Goal: Obtain resource: Download file/media

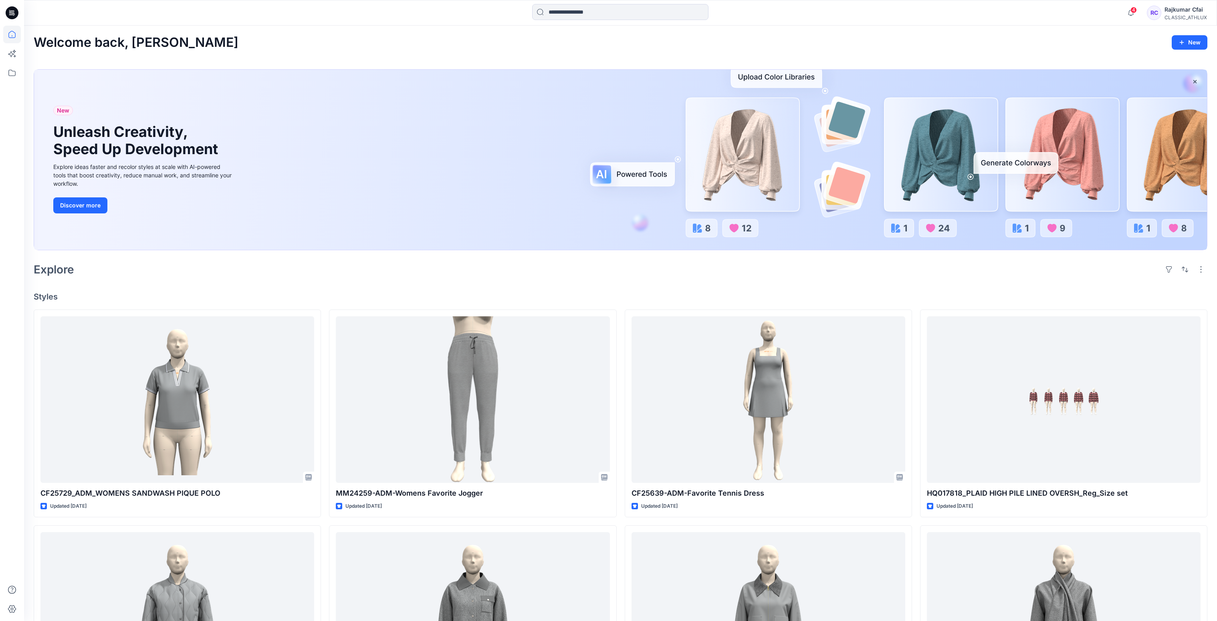
scroll to position [367, 0]
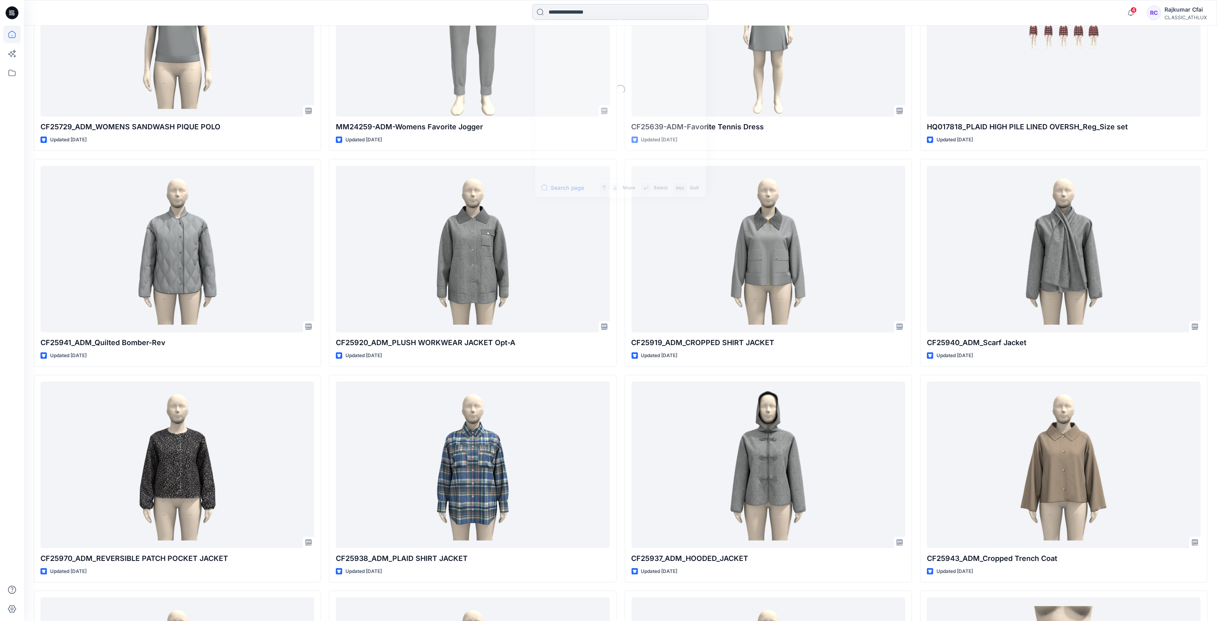
click at [580, 17] on input at bounding box center [620, 12] width 176 height 16
paste input "*******"
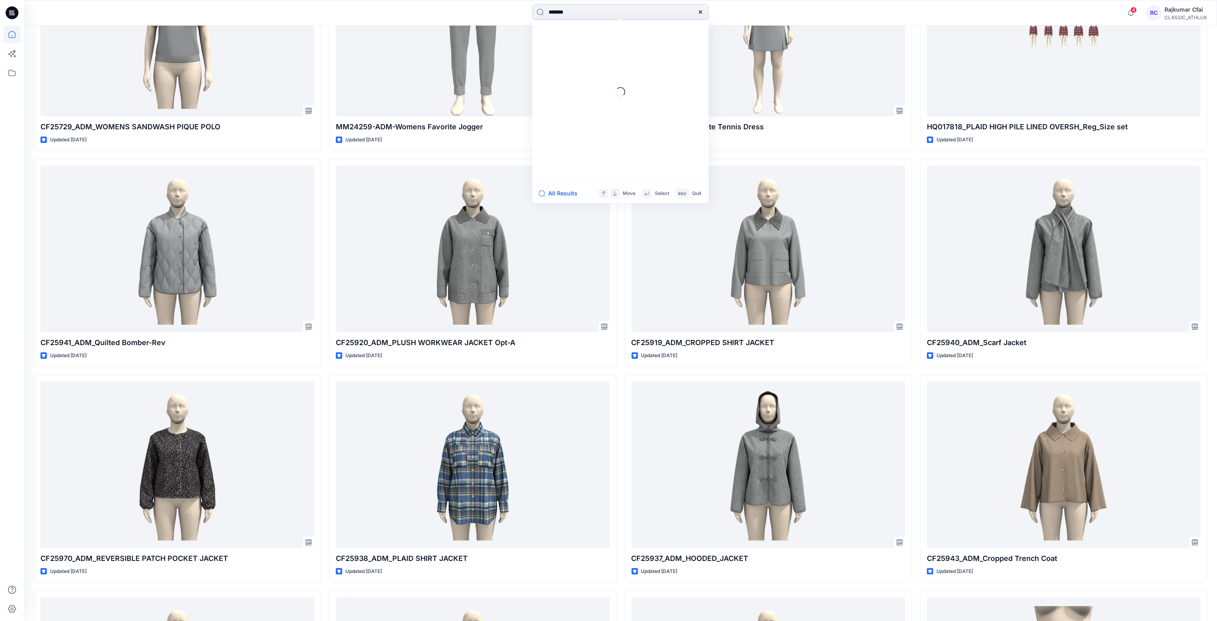
type input "*******"
click at [617, 43] on span "_ADM_OTTOMAN_RIB_TOP" at bounding box center [609, 43] width 71 height 7
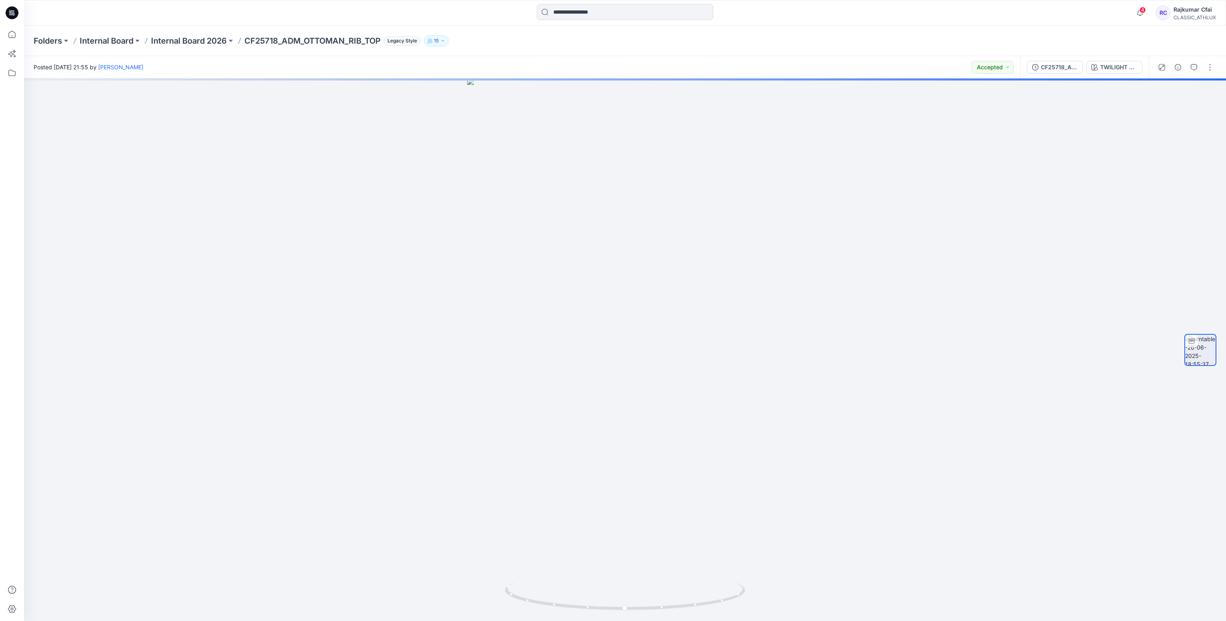
click at [10, 14] on icon at bounding box center [10, 13] width 3 height 0
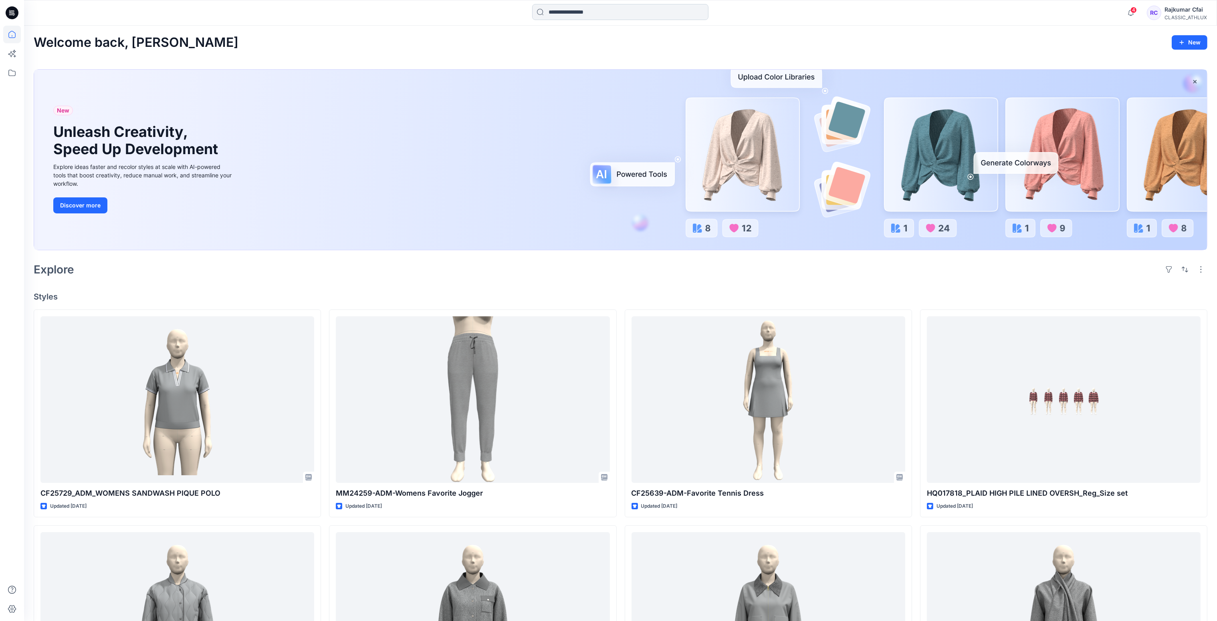
click at [568, 12] on input at bounding box center [620, 12] width 176 height 16
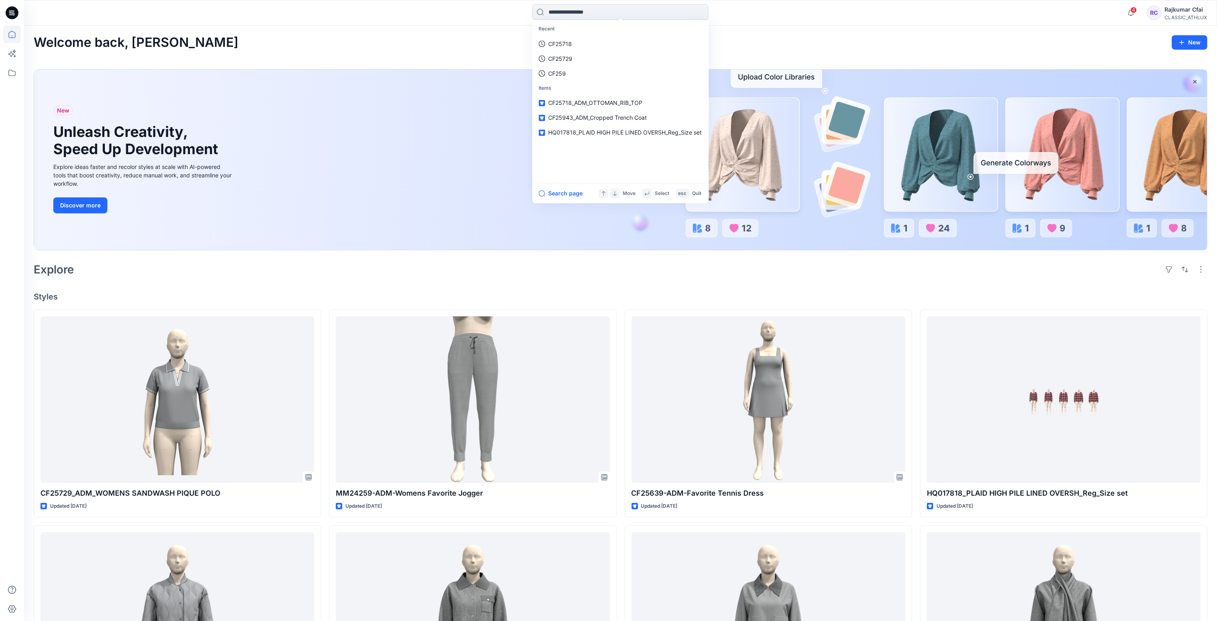
click at [555, 43] on p "CF25718" at bounding box center [560, 44] width 24 height 8
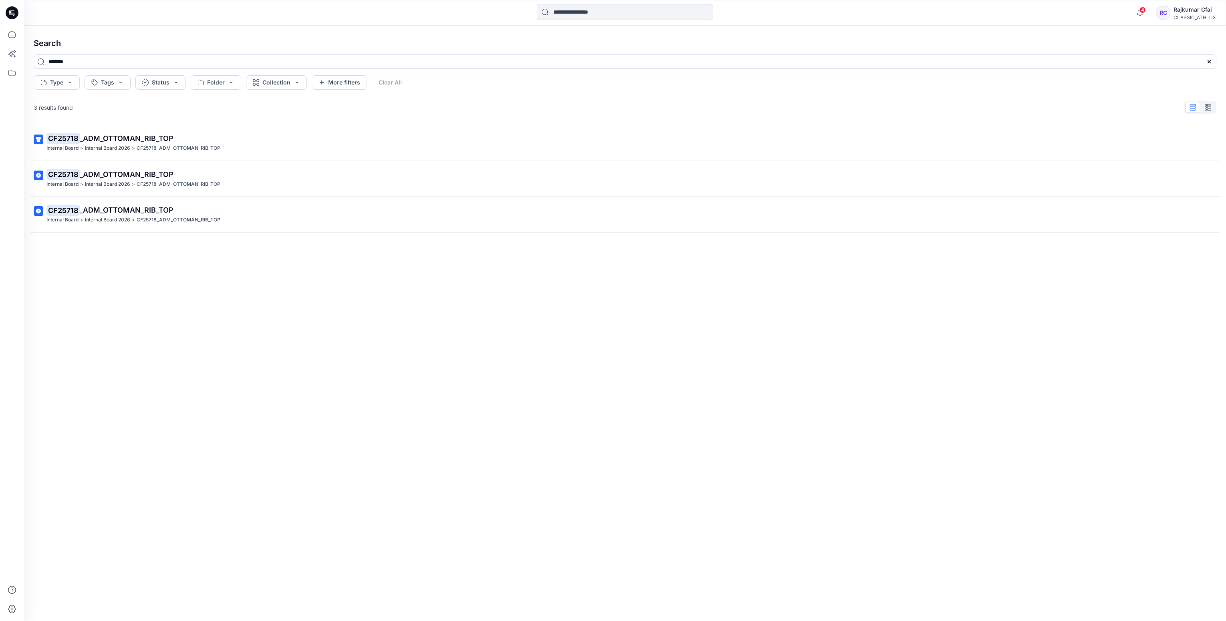
click at [111, 144] on p "Internal Board 2026" at bounding box center [107, 148] width 45 height 8
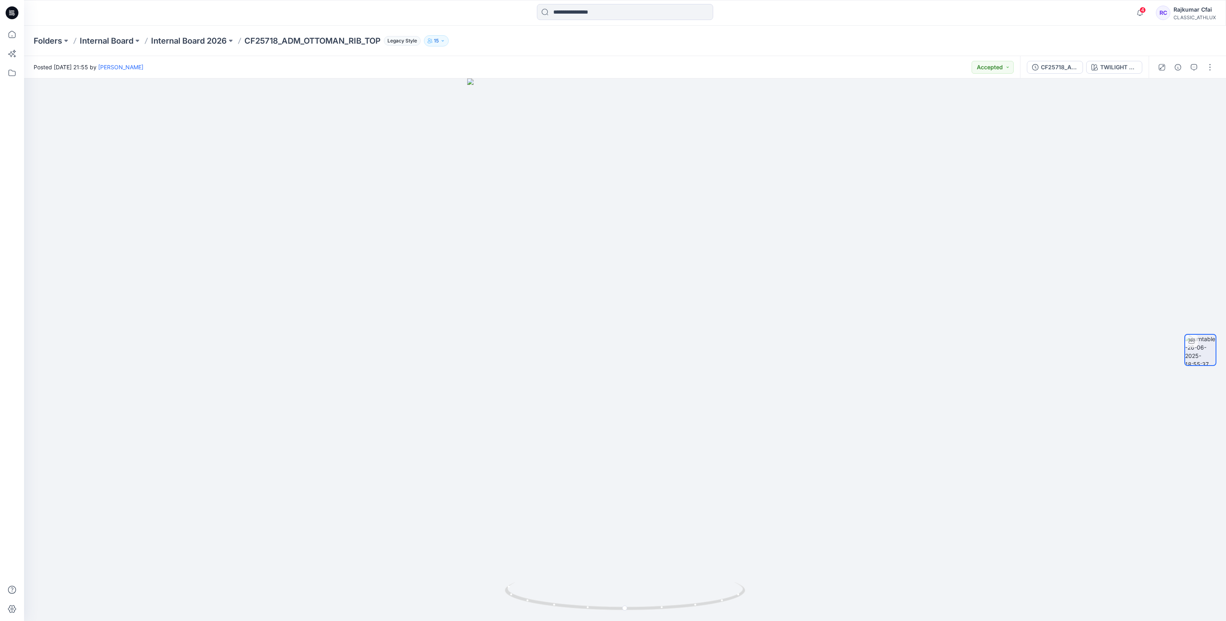
click at [6, 10] on icon at bounding box center [12, 12] width 13 height 13
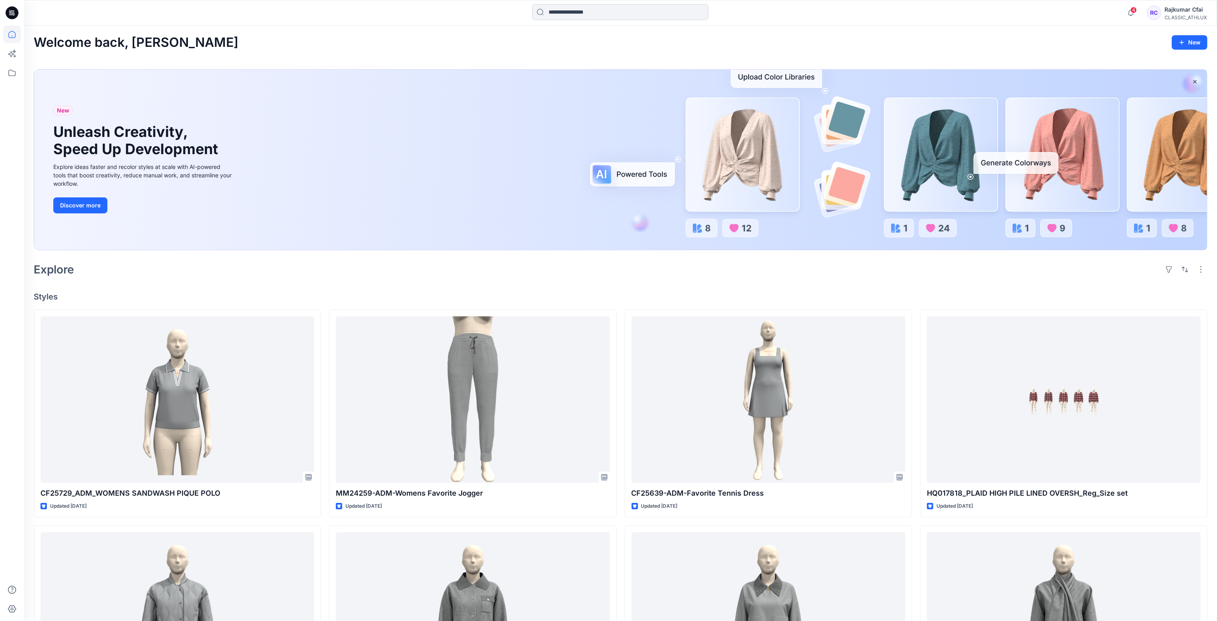
click at [575, 9] on input at bounding box center [620, 12] width 176 height 16
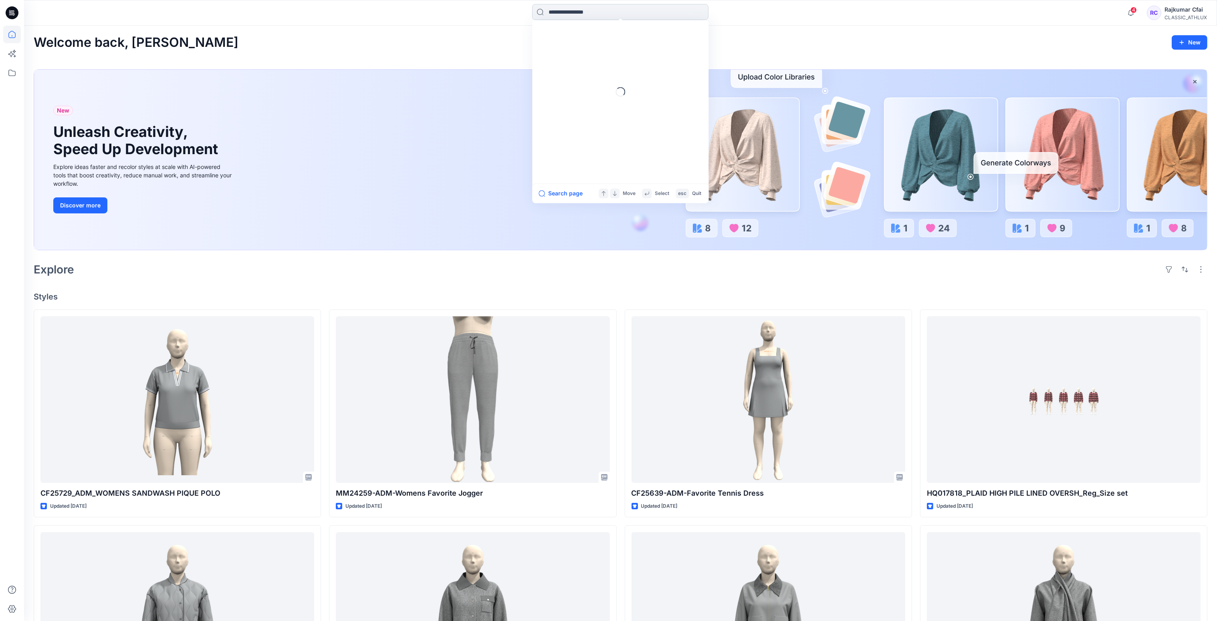
paste input "*******"
type input "*******"
click at [597, 46] on span "_ADM_Double Knit Hoodie w Magic Wash [DATE]" at bounding box center [638, 43] width 126 height 7
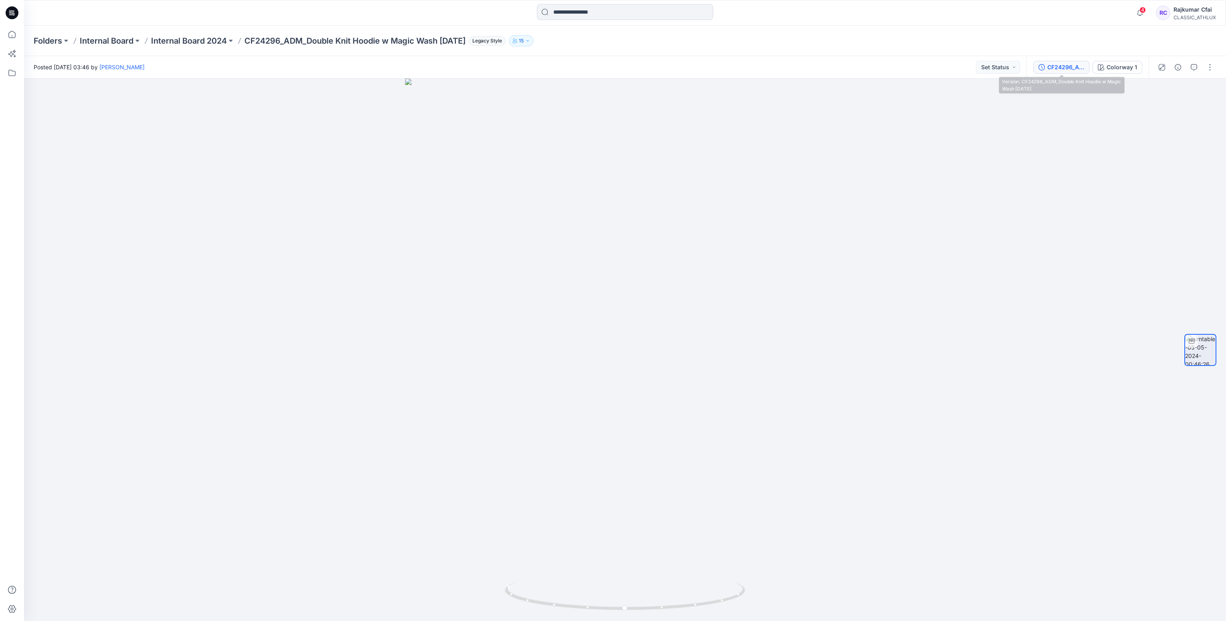
click at [1065, 72] on button "CF24296_ADM_Double Knit Hoodie w Magic Wash [DATE]" at bounding box center [1061, 67] width 56 height 13
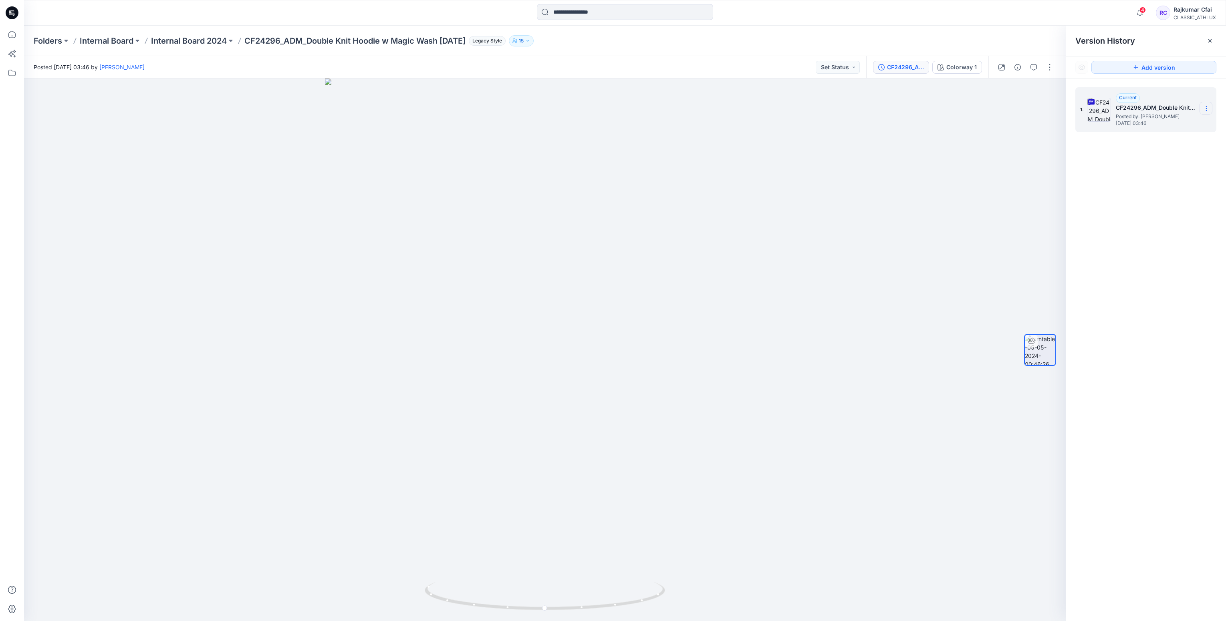
click at [1205, 111] on icon at bounding box center [1206, 108] width 6 height 6
click at [1136, 125] on span "Download Source BW File" at bounding box center [1165, 125] width 67 height 10
click at [15, 18] on icon at bounding box center [12, 12] width 13 height 13
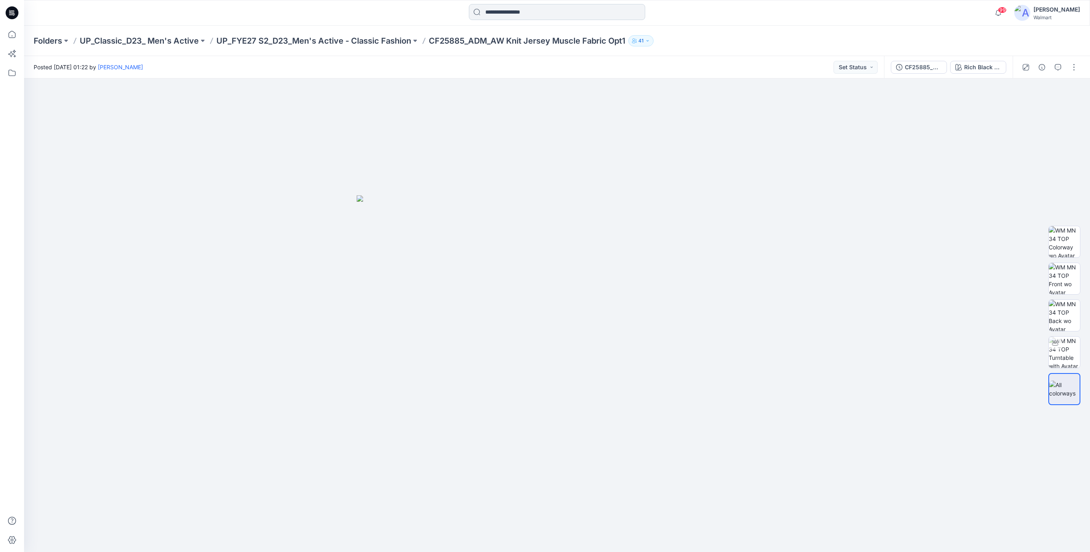
click at [499, 15] on input at bounding box center [557, 12] width 176 height 16
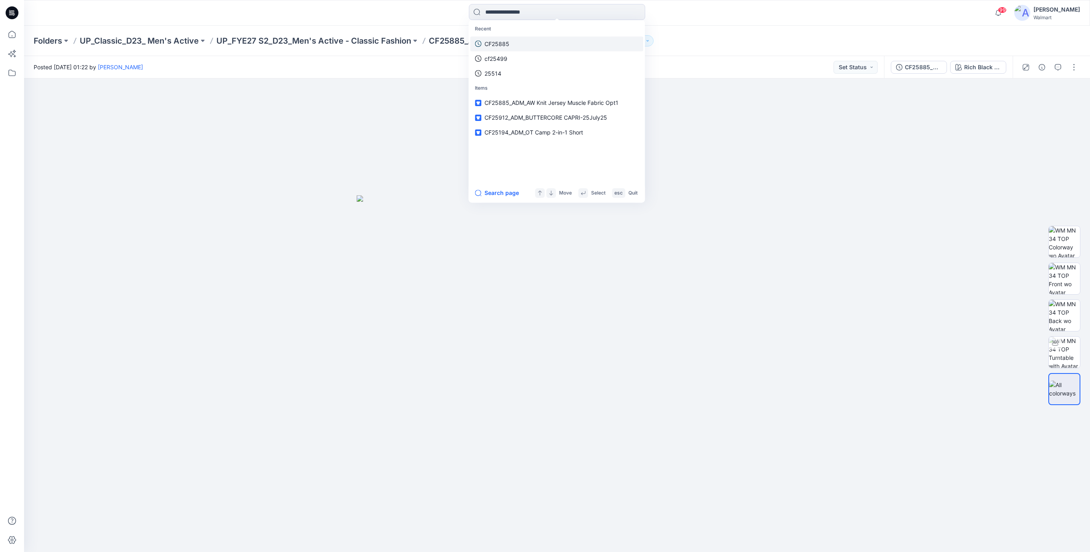
click at [504, 36] on link "CF25885" at bounding box center [556, 43] width 173 height 15
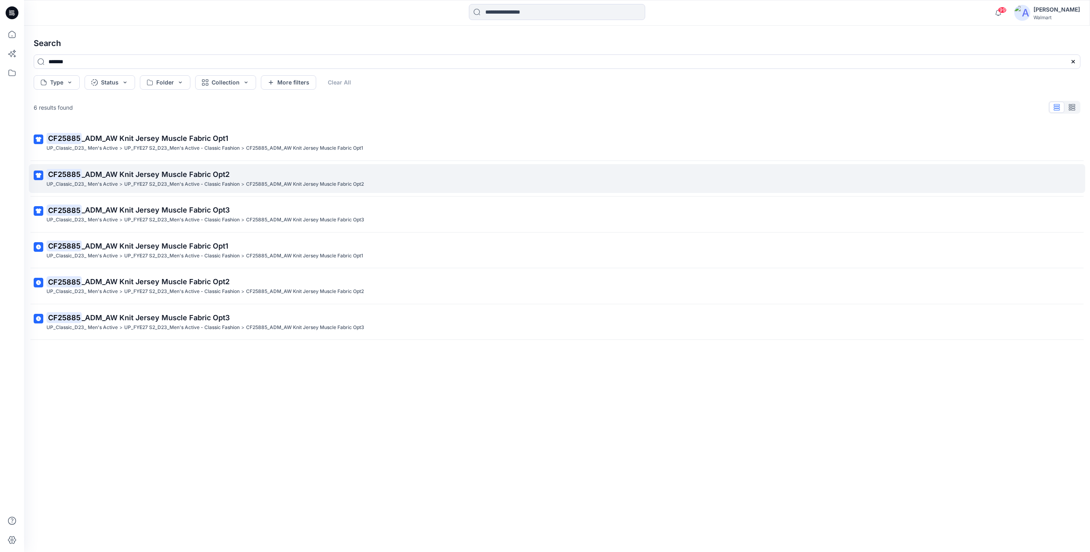
click at [121, 174] on span "_ADM_AW Knit Jersey Muscle Fabric Opt2" at bounding box center [156, 174] width 148 height 8
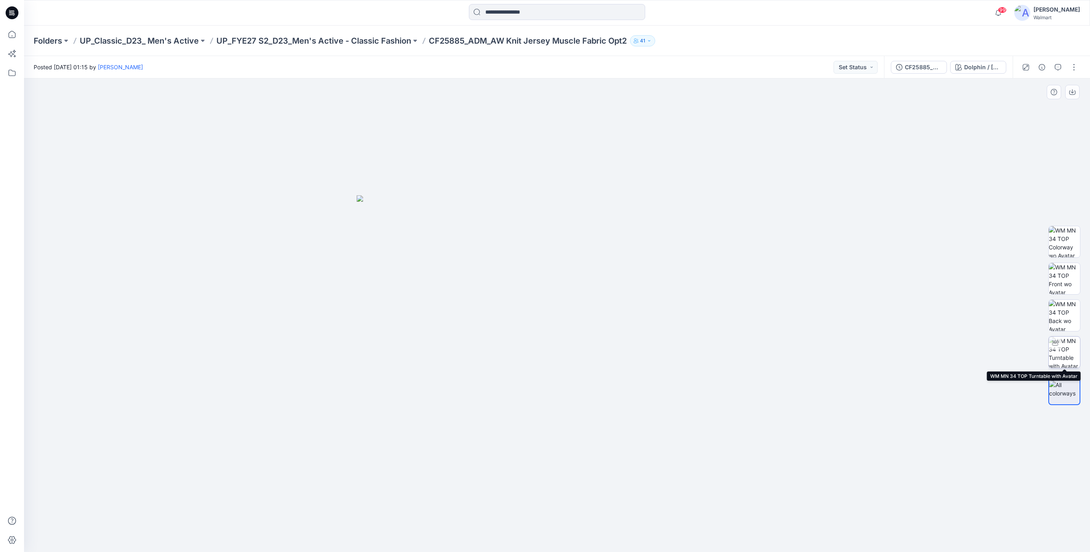
click at [1063, 349] on img at bounding box center [1063, 352] width 31 height 31
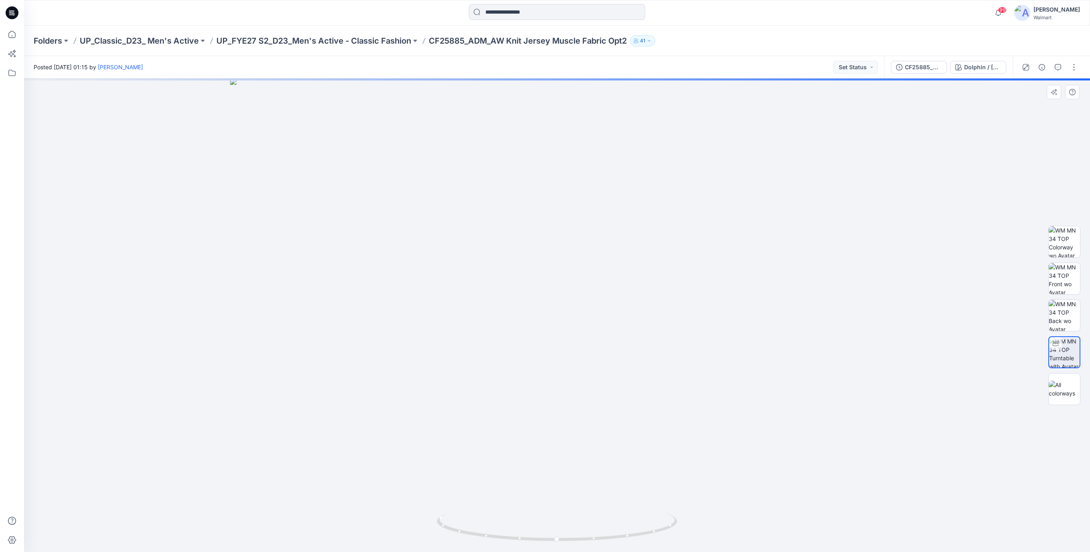
drag, startPoint x: 574, startPoint y: 297, endPoint x: 568, endPoint y: 306, distance: 10.9
click at [570, 314] on img at bounding box center [557, 316] width 654 height 474
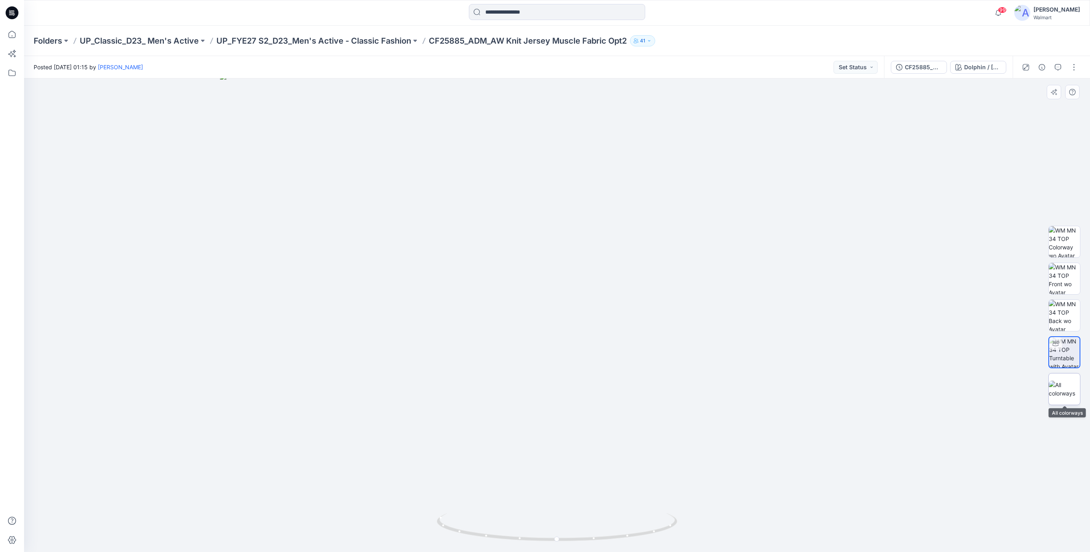
click at [1077, 389] on img at bounding box center [1063, 389] width 31 height 17
click at [511, 268] on img at bounding box center [557, 374] width 401 height 357
click at [494, 268] on img at bounding box center [557, 374] width 401 height 357
click at [15, 10] on icon at bounding box center [12, 12] width 13 height 13
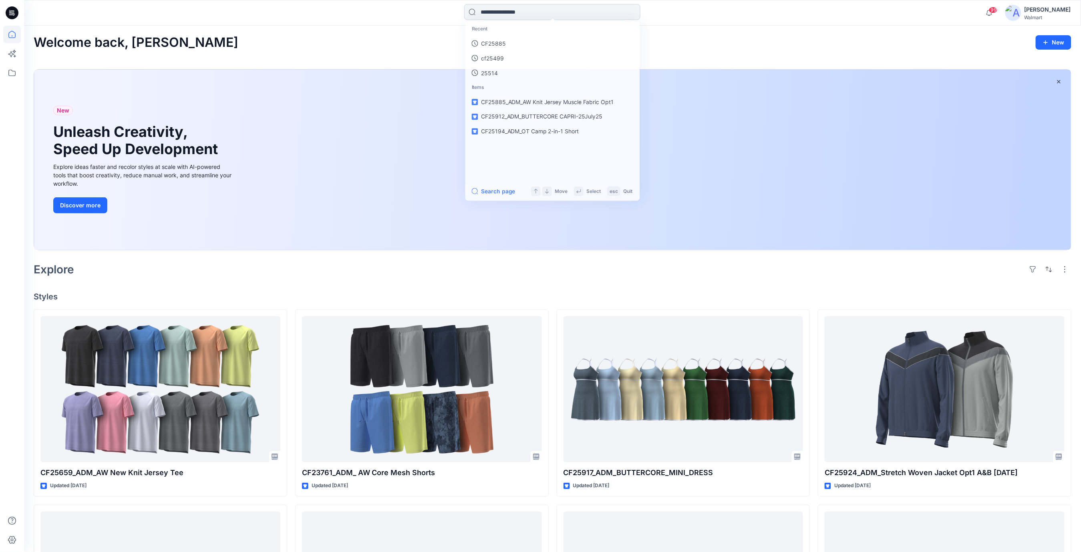
click at [498, 14] on input at bounding box center [552, 12] width 176 height 16
click at [496, 44] on p "CF25885" at bounding box center [493, 44] width 25 height 8
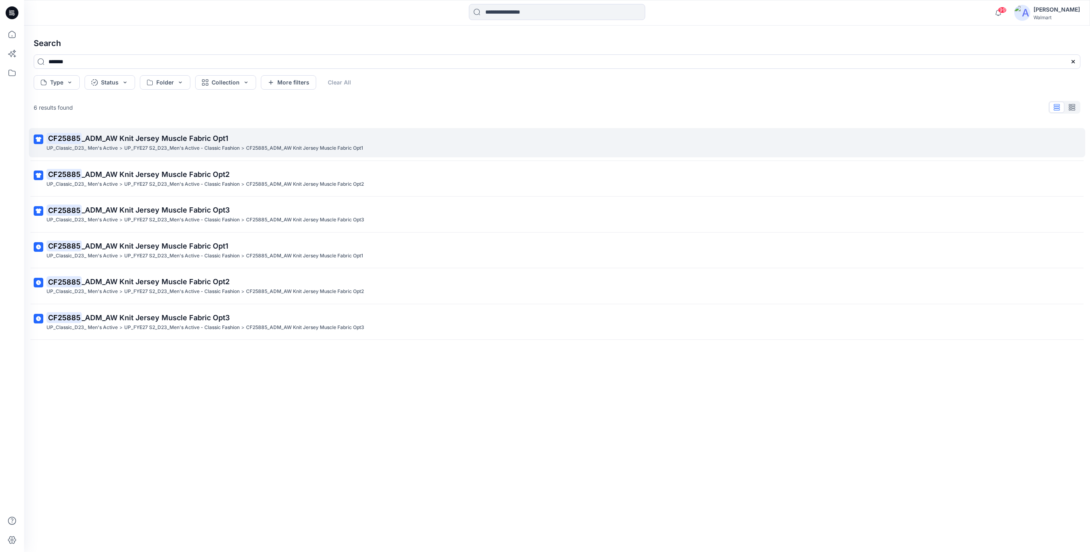
click at [151, 141] on span "_ADM_AW Knit Jersey Muscle Fabric Opt1" at bounding box center [155, 138] width 147 height 8
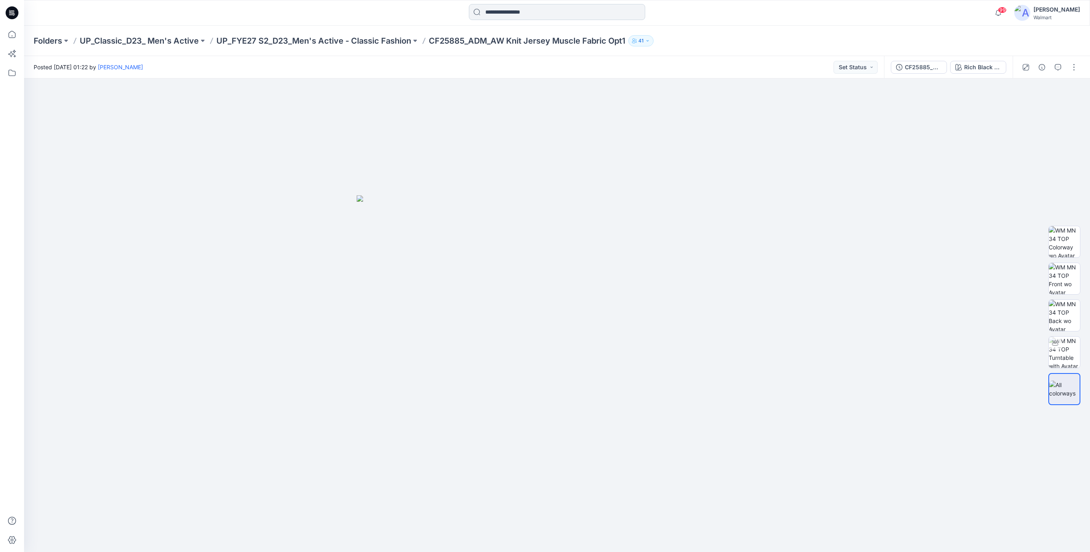
click at [552, 12] on input at bounding box center [557, 12] width 176 height 16
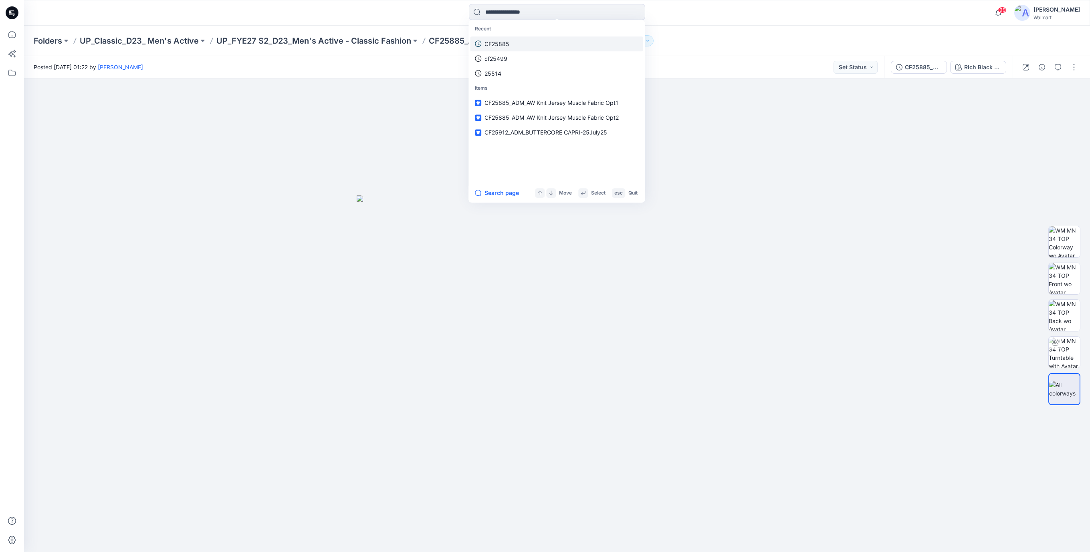
click at [502, 44] on p "CF25885" at bounding box center [496, 44] width 25 height 8
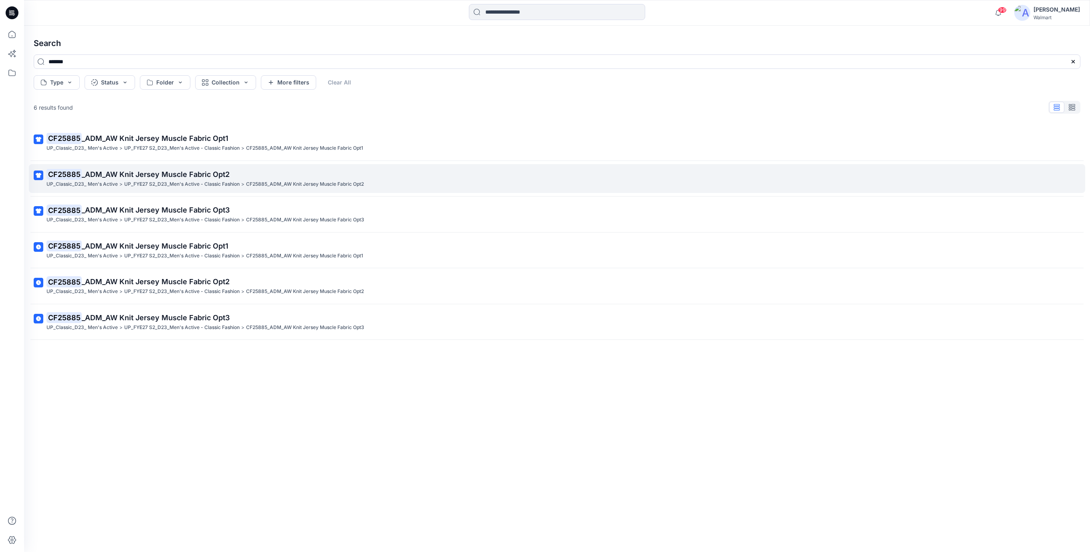
click at [131, 184] on p "UP_FYE27 S2_D23_Men's Active - Classic Fashion" at bounding box center [181, 184] width 115 height 8
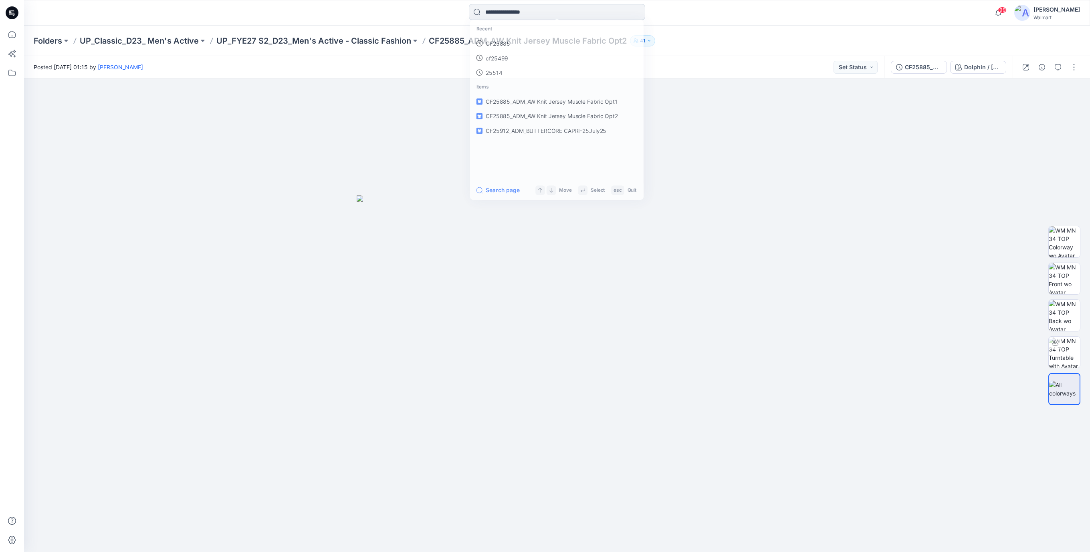
click at [533, 10] on input at bounding box center [557, 12] width 176 height 16
click at [503, 44] on p "CF25885" at bounding box center [496, 44] width 25 height 8
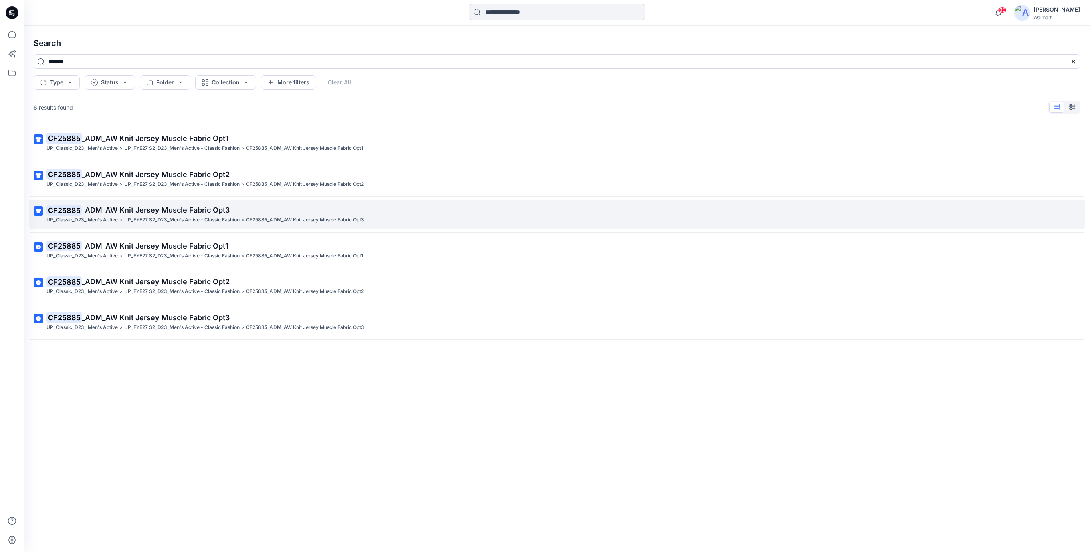
click at [155, 207] on span "_ADM_AW Knit Jersey Muscle Fabric Opt3" at bounding box center [156, 210] width 148 height 8
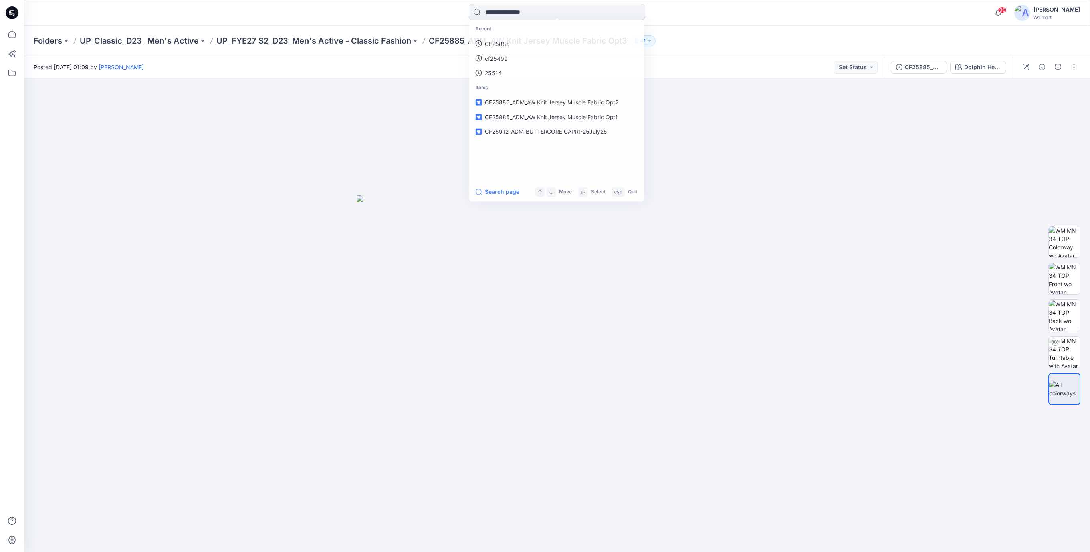
click at [508, 19] on input at bounding box center [557, 12] width 176 height 16
click at [509, 44] on link "CF25885" at bounding box center [556, 43] width 173 height 15
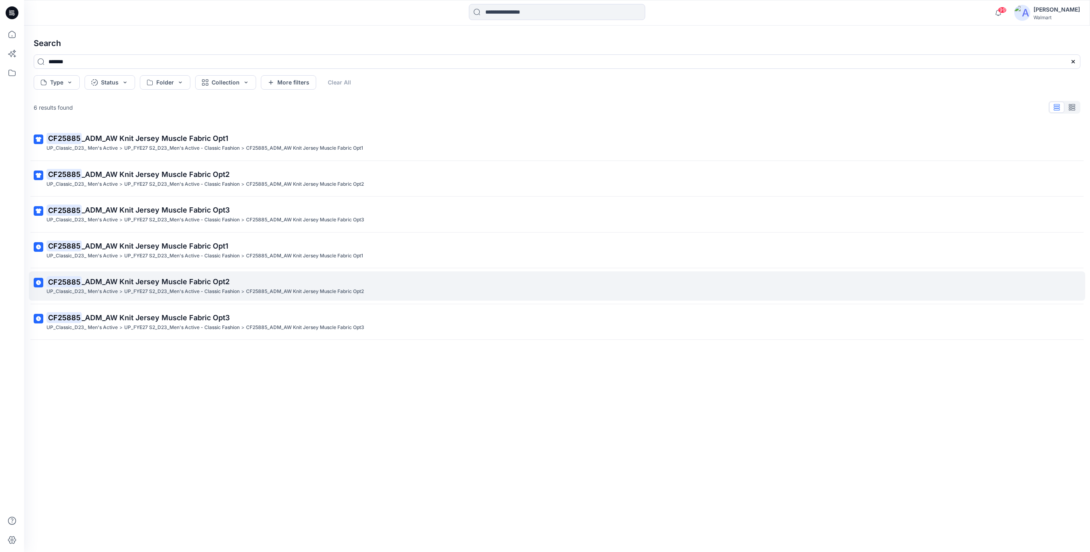
click at [184, 287] on p "CF25885 _ADM_AW Knit Jersey Muscle Fabric Opt2" at bounding box center [555, 281] width 1019 height 11
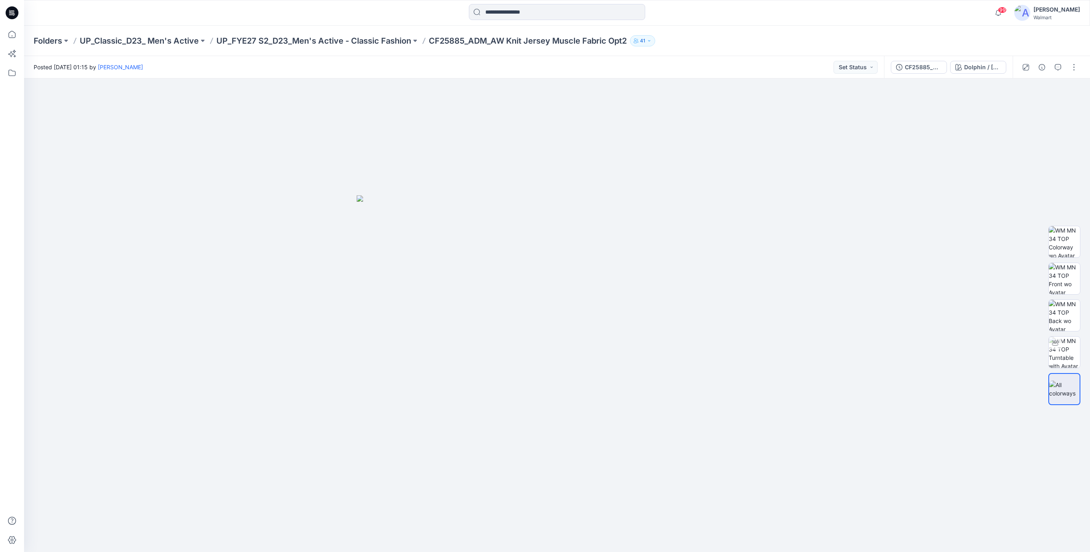
click at [13, 16] on icon at bounding box center [12, 12] width 13 height 13
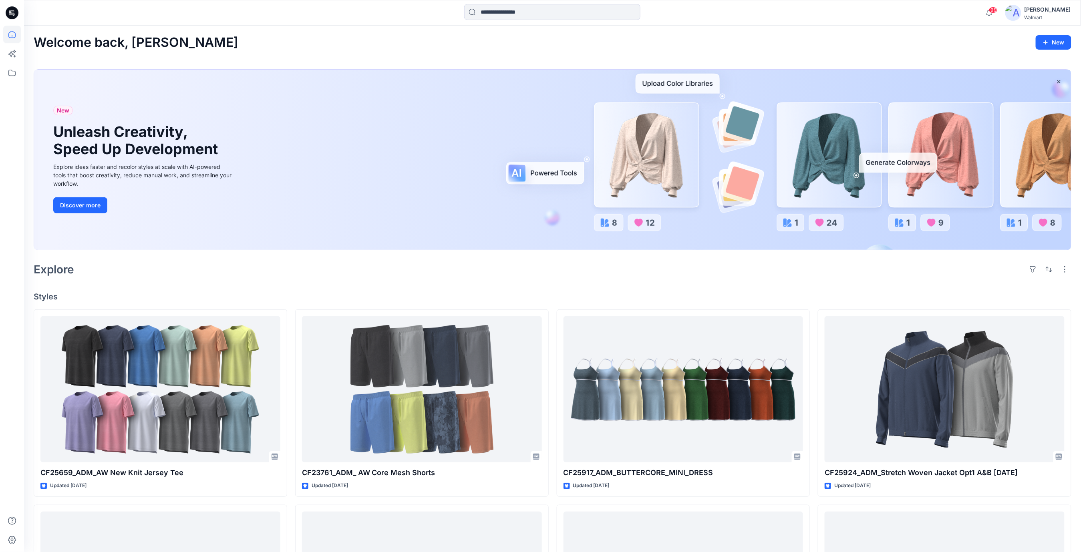
click at [12, 13] on icon at bounding box center [12, 12] width 13 height 13
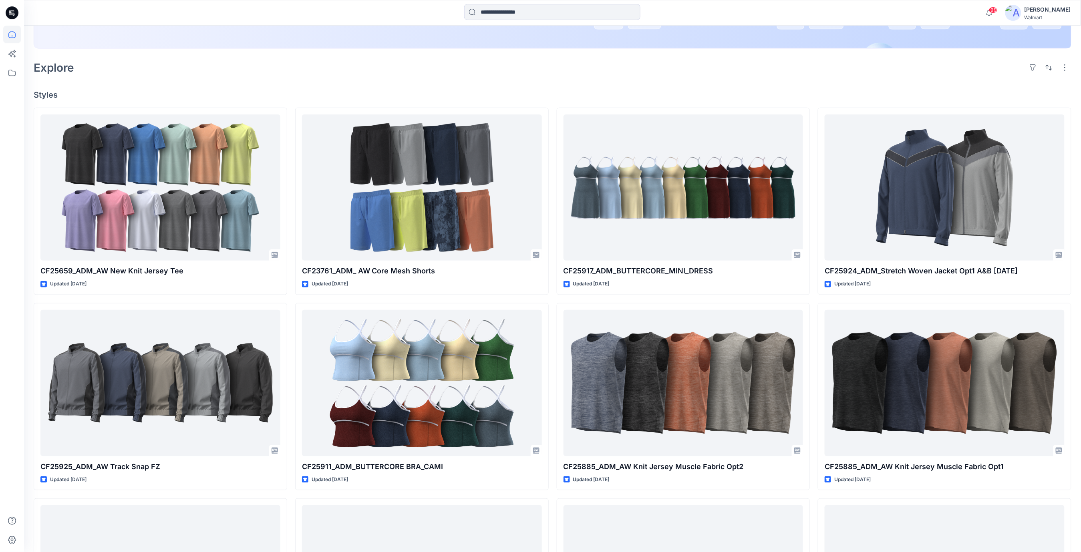
scroll to position [214, 0]
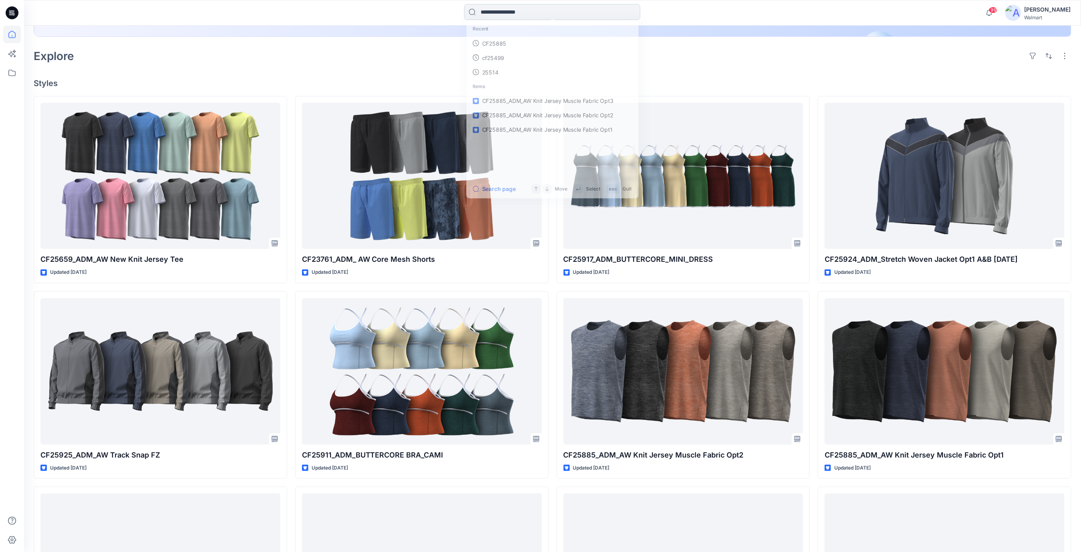
click at [498, 13] on input at bounding box center [552, 12] width 176 height 16
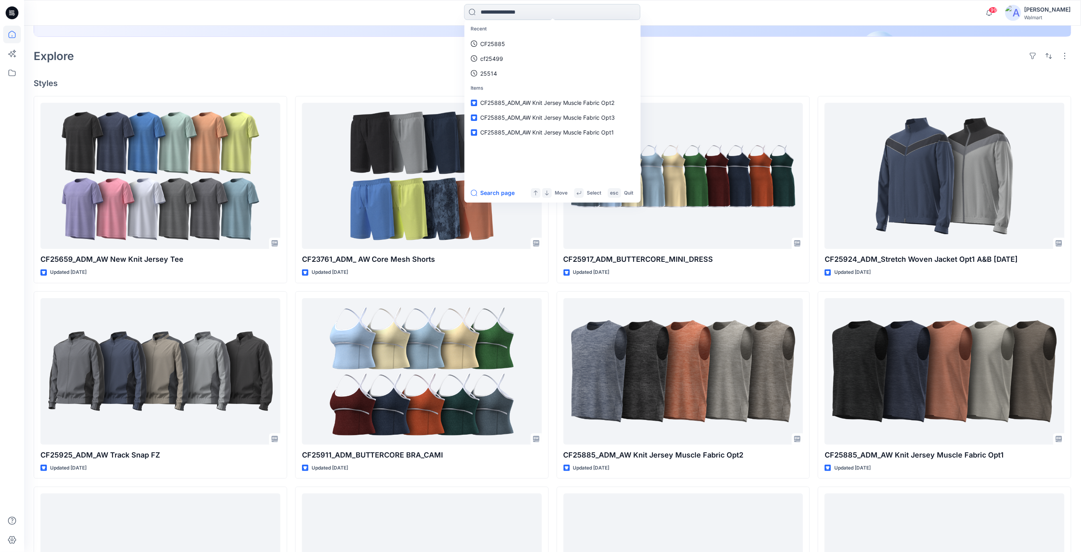
paste input "*******"
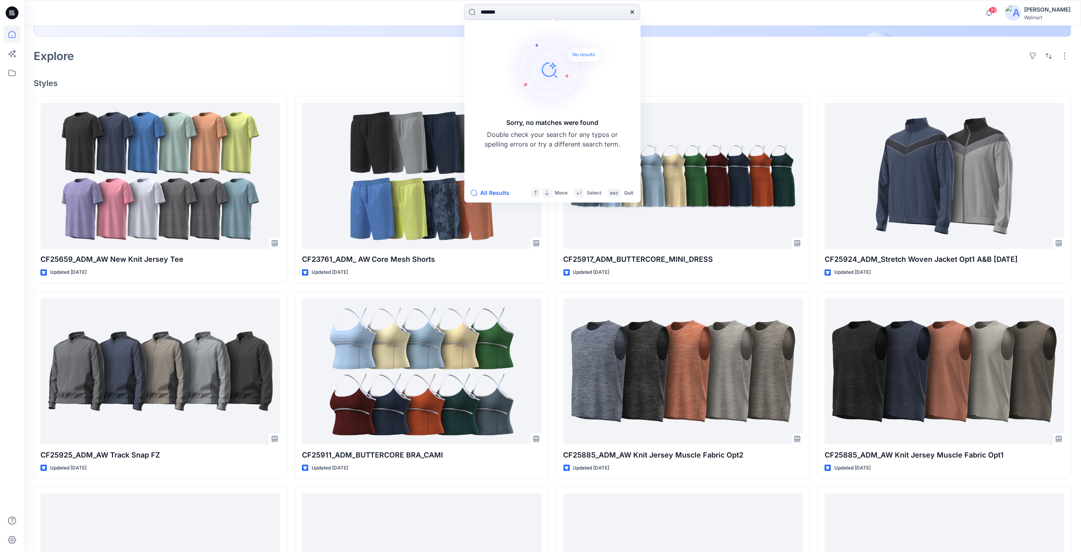
click at [527, 12] on input "*******" at bounding box center [552, 12] width 176 height 16
drag, startPoint x: 527, startPoint y: 12, endPoint x: 472, endPoint y: 11, distance: 54.9
click at [472, 11] on input "*******" at bounding box center [552, 12] width 176 height 16
drag, startPoint x: 508, startPoint y: 15, endPoint x: 440, endPoint y: 5, distance: 68.0
click at [431, 10] on div "******* Sorry, no matches were found Double check your search for any typos or …" at bounding box center [552, 13] width 528 height 18
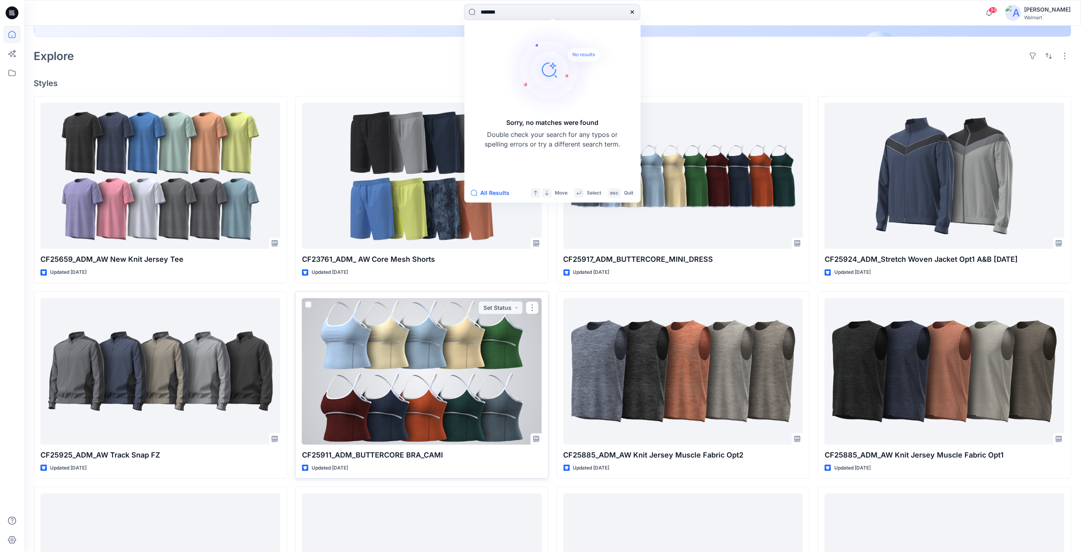
scroll to position [267, 0]
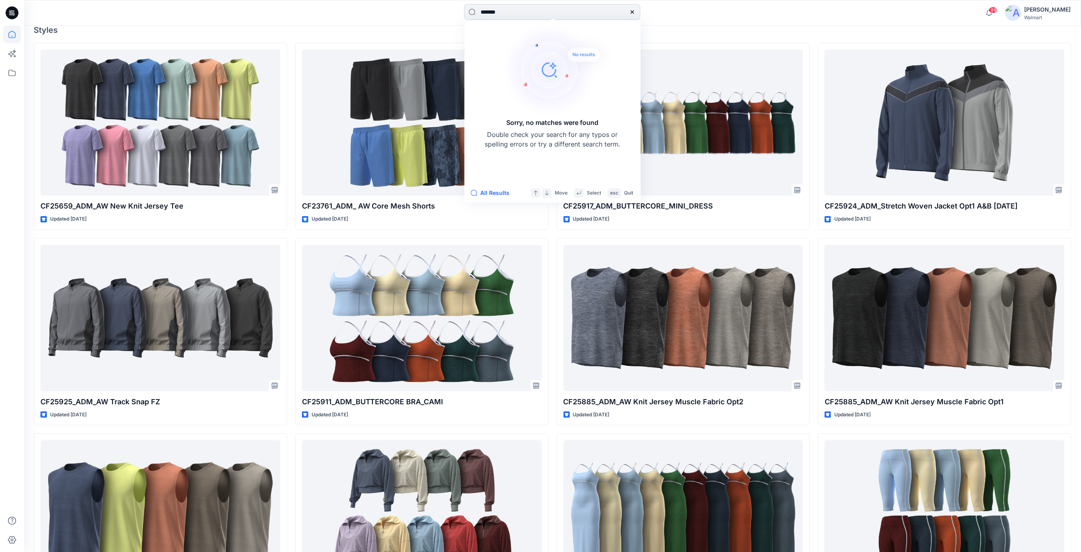
paste input
type input "*******"
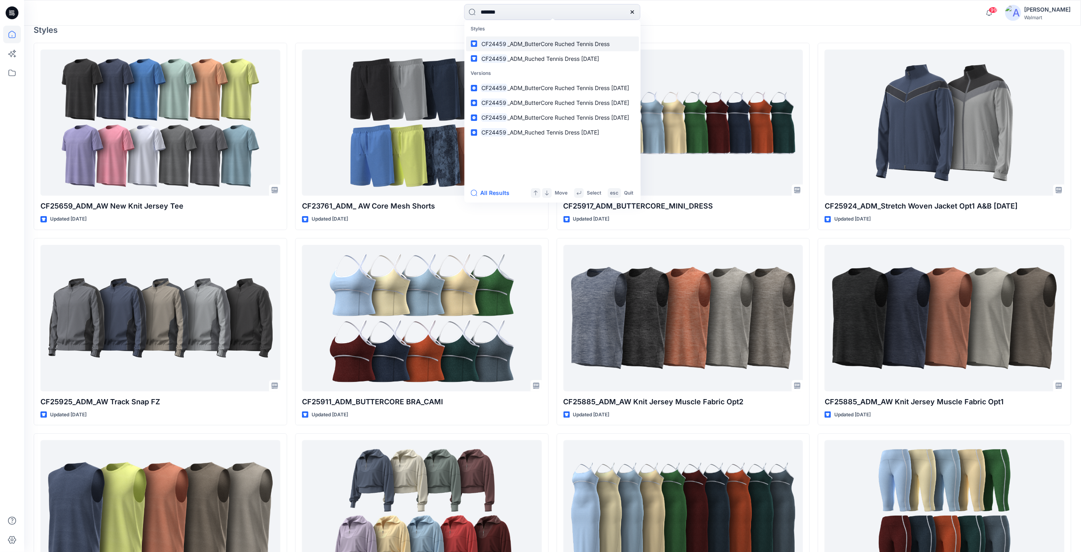
click at [537, 44] on span "_ADM_ButterCore Ruched Tennis Dress" at bounding box center [559, 43] width 102 height 7
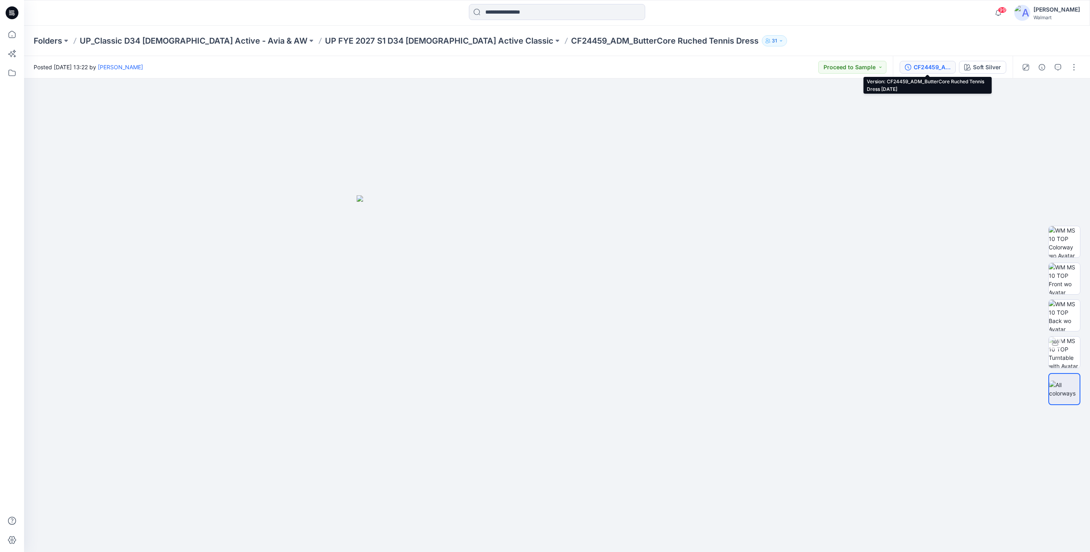
click at [935, 66] on div "CF24459_ADM_ButterCore Ruched Tennis Dress 09May25" at bounding box center [931, 67] width 37 height 9
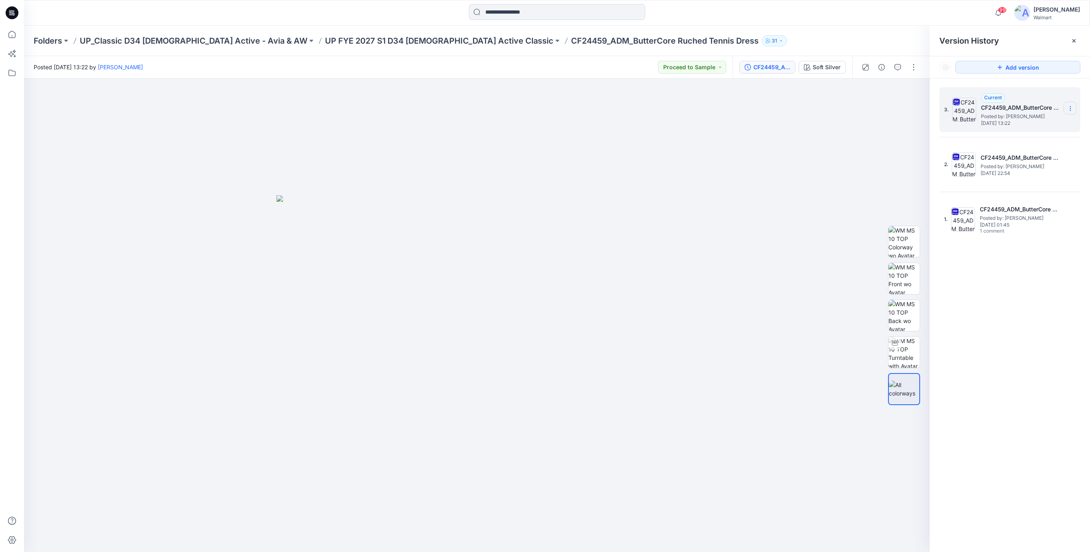
click at [1069, 111] on icon at bounding box center [1070, 108] width 6 height 6
click at [1008, 126] on span "Download Source BW File" at bounding box center [1029, 125] width 67 height 10
